Goal: Information Seeking & Learning: Learn about a topic

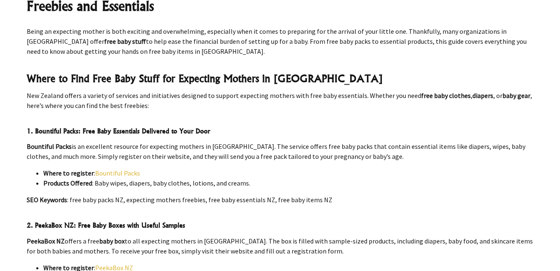
scroll to position [341, 0]
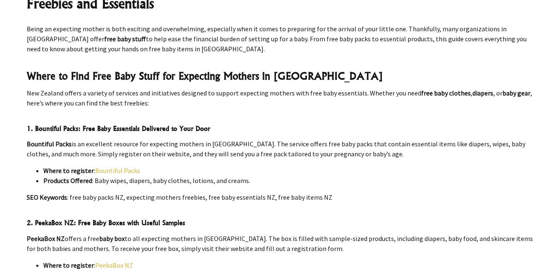
click at [113, 261] on link "PeekaBox NZ" at bounding box center [114, 265] width 38 height 8
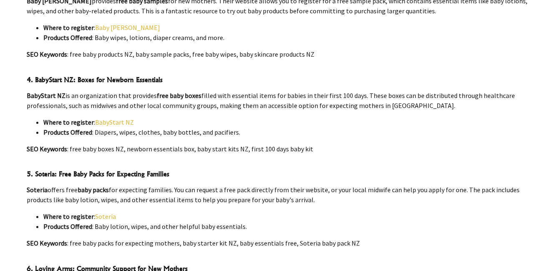
scroll to position [676, 0]
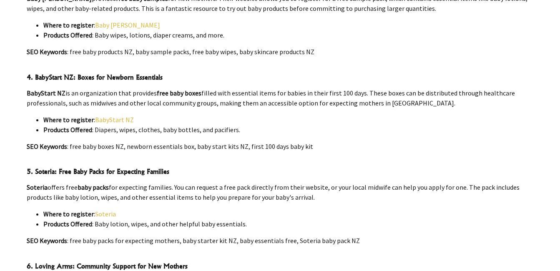
click at [100, 210] on link "Soteria" at bounding box center [105, 214] width 21 height 8
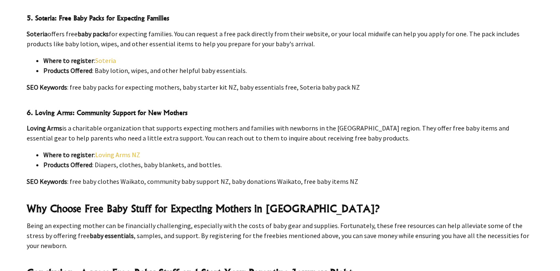
scroll to position [819, 0]
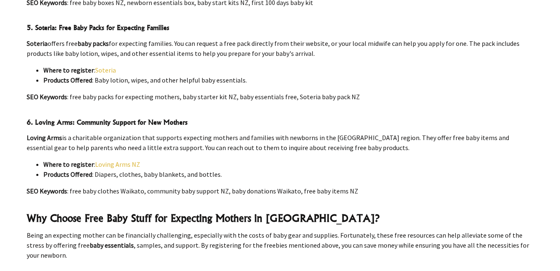
click at [123, 160] on link "Loving Arms NZ" at bounding box center [117, 164] width 45 height 8
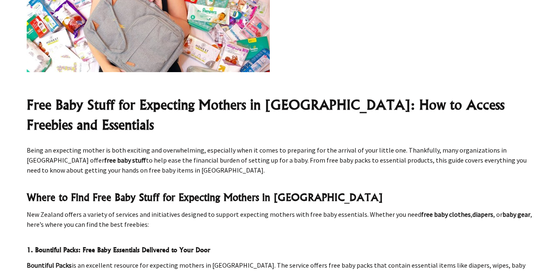
scroll to position [259, 0]
